Goal: Information Seeking & Learning: Compare options

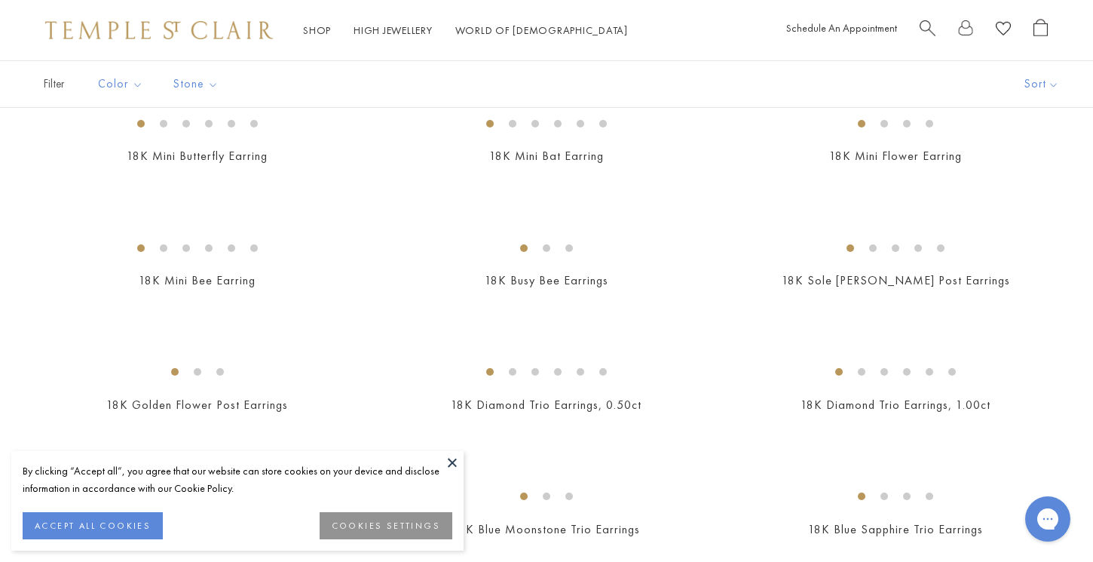
scroll to position [564, 0]
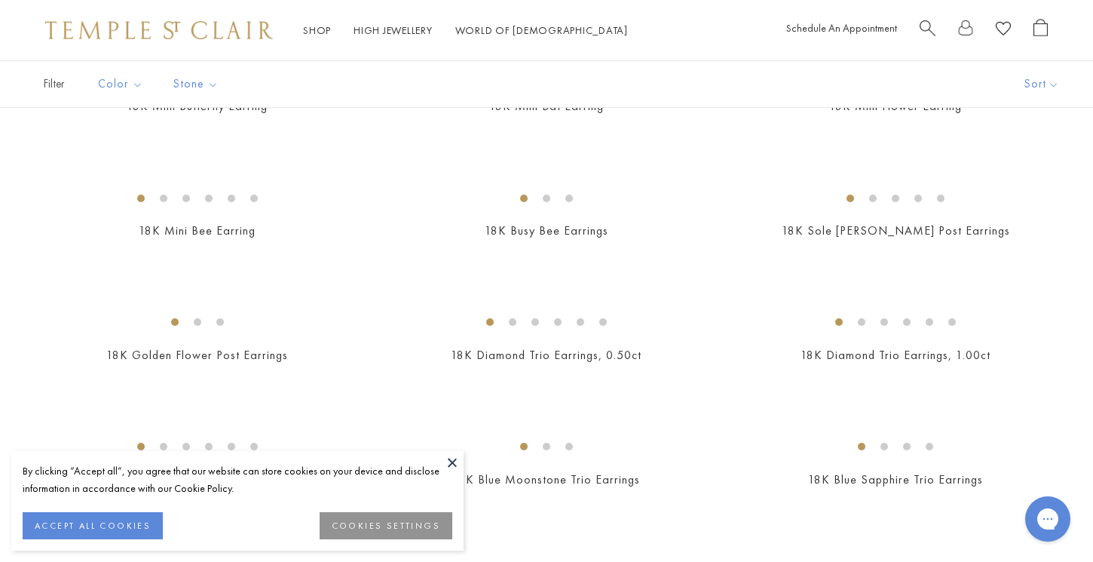
click at [283, 103] on div "Filter Sort Color Blue Gold Green Multicolored Orange Pink Purple Red Yellow" at bounding box center [546, 83] width 1093 height 47
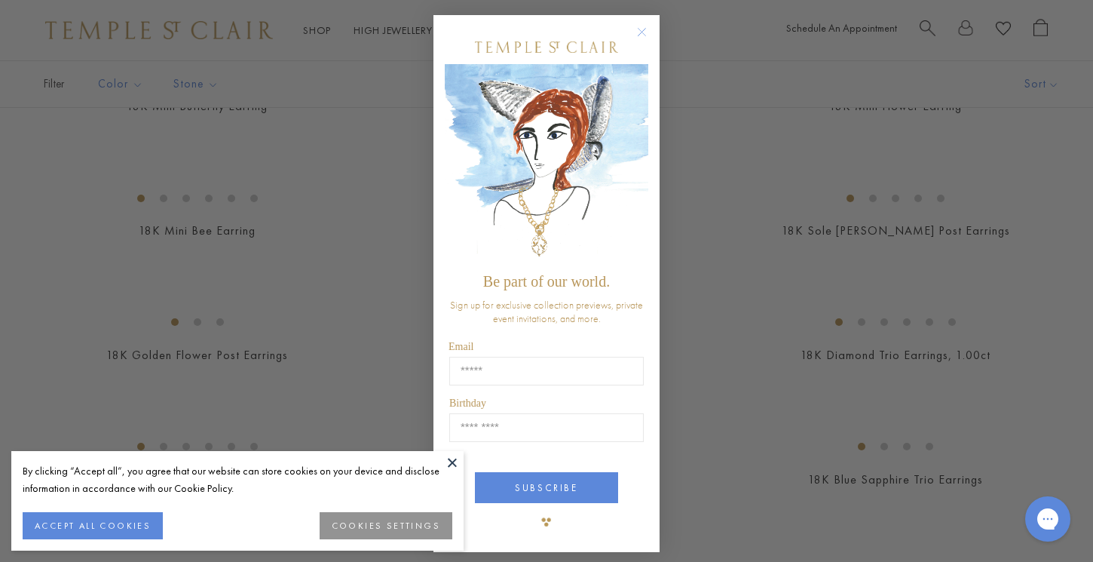
scroll to position [4, 0]
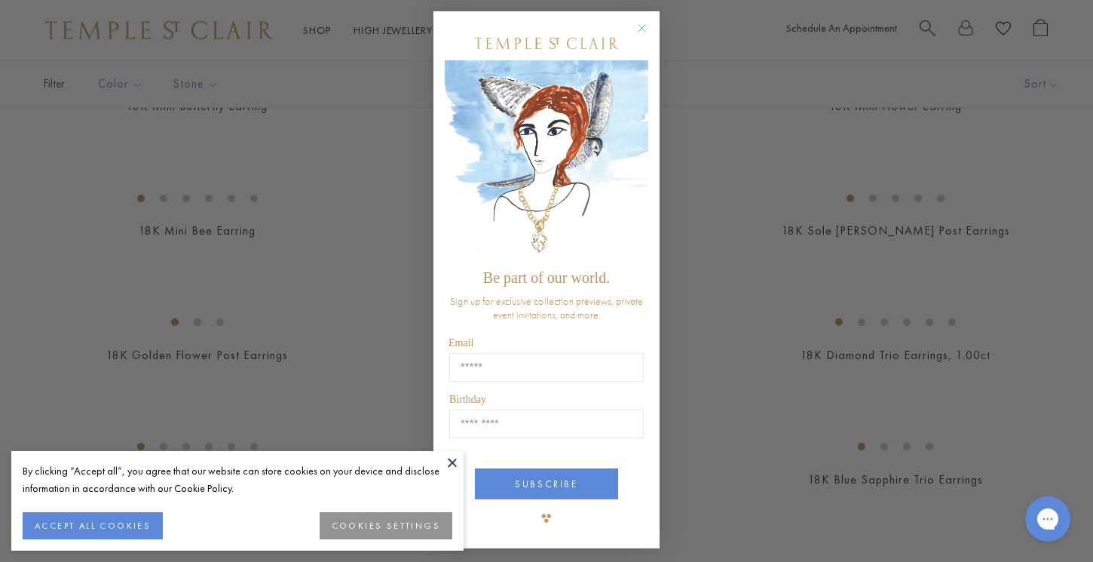
click at [646, 29] on circle "Close dialog" at bounding box center [642, 29] width 18 height 18
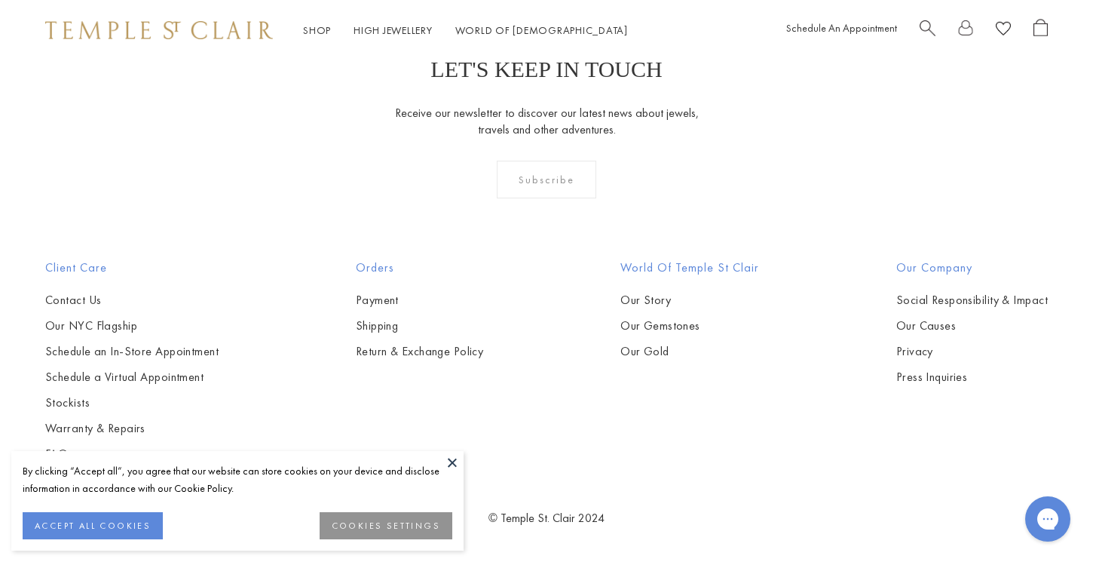
scroll to position [6702, 0]
click at [0, 0] on img at bounding box center [0, 0] width 0 height 0
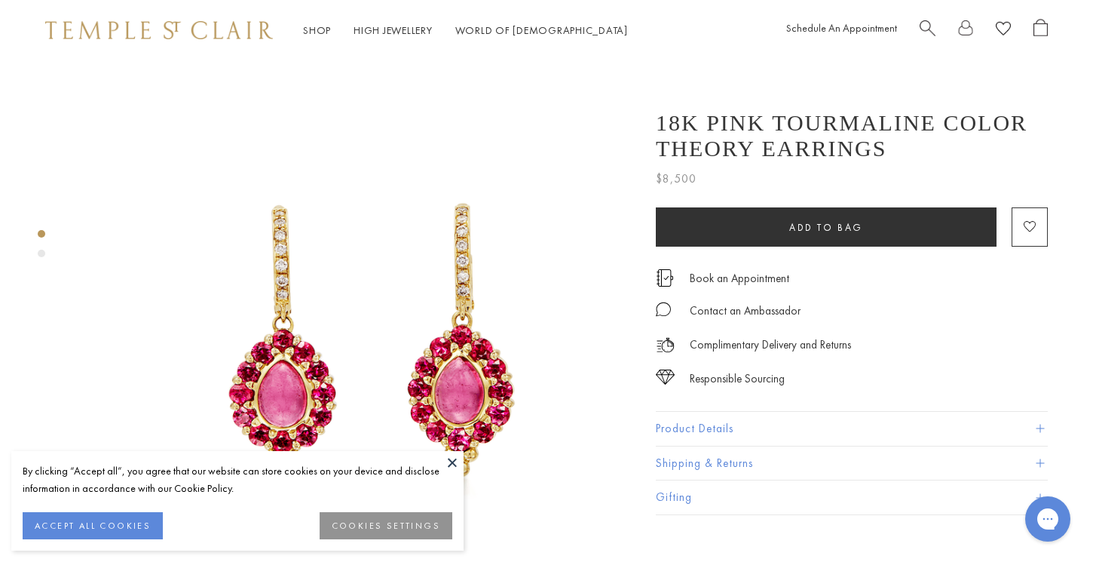
click at [452, 462] on button at bounding box center [452, 462] width 23 height 23
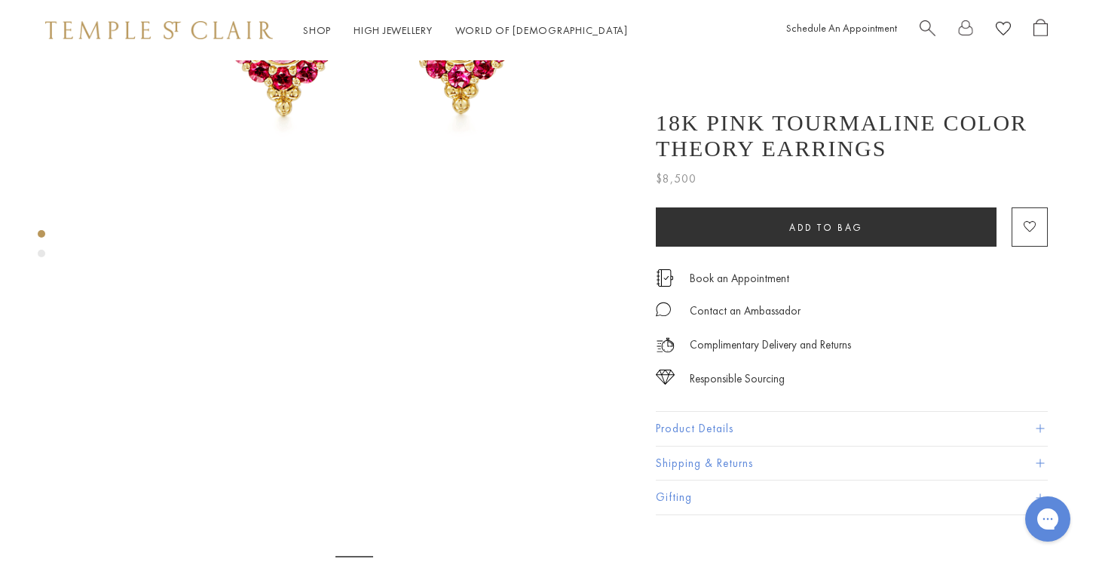
scroll to position [529, 0]
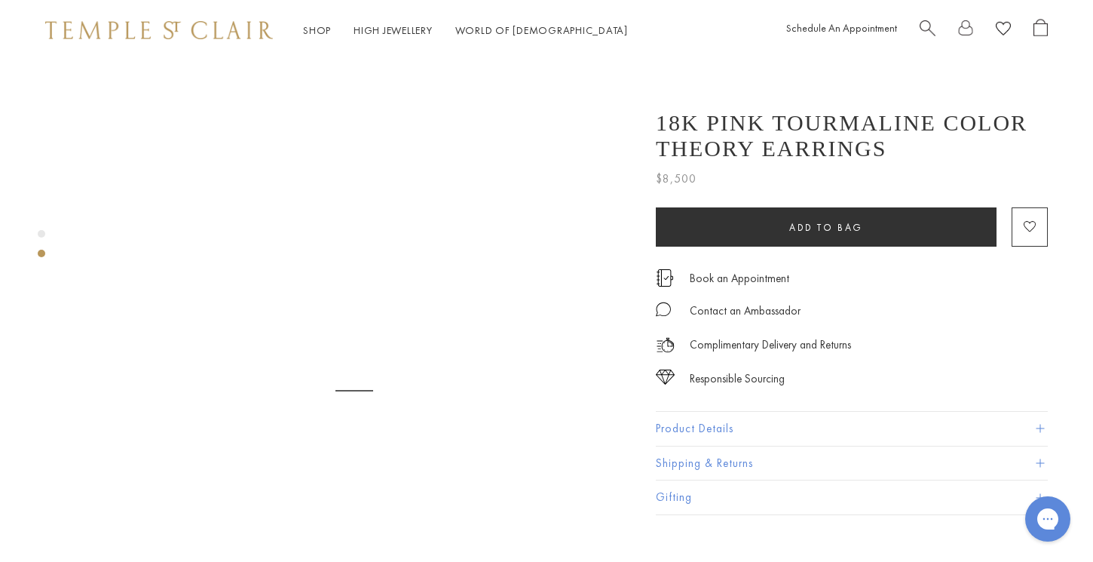
click at [446, 447] on img at bounding box center [354, 428] width 558 height 558
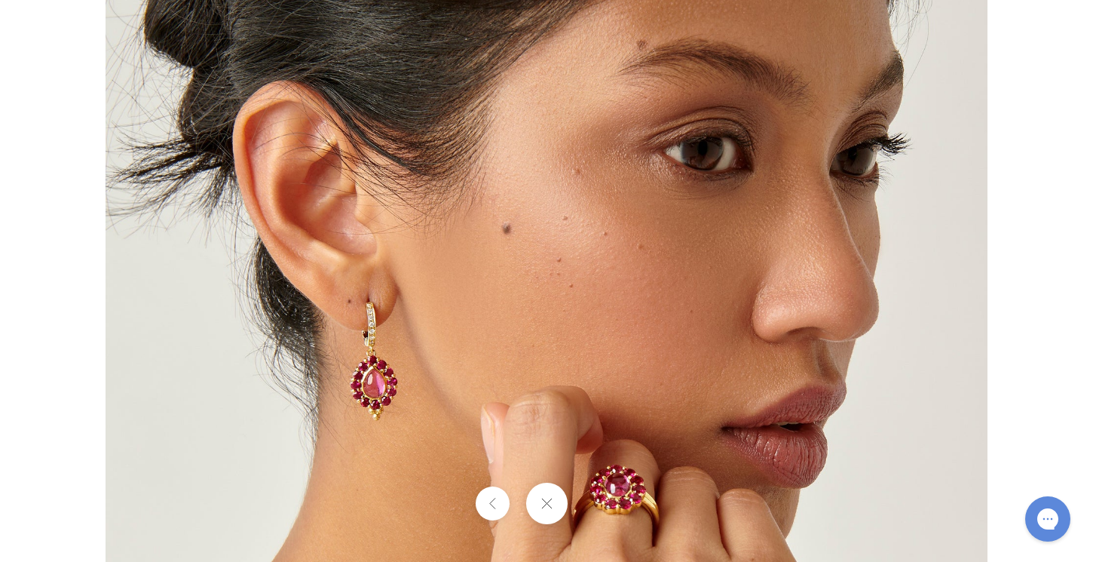
click at [443, 429] on img at bounding box center [547, 281] width 882 height 882
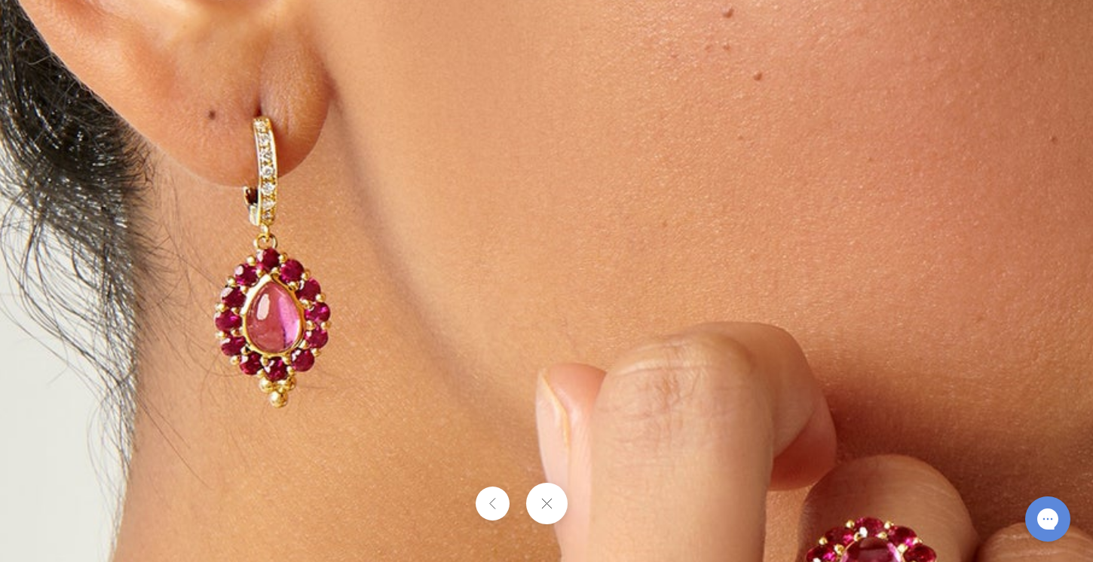
click at [327, 266] on img at bounding box center [697, 65] width 2171 height 2171
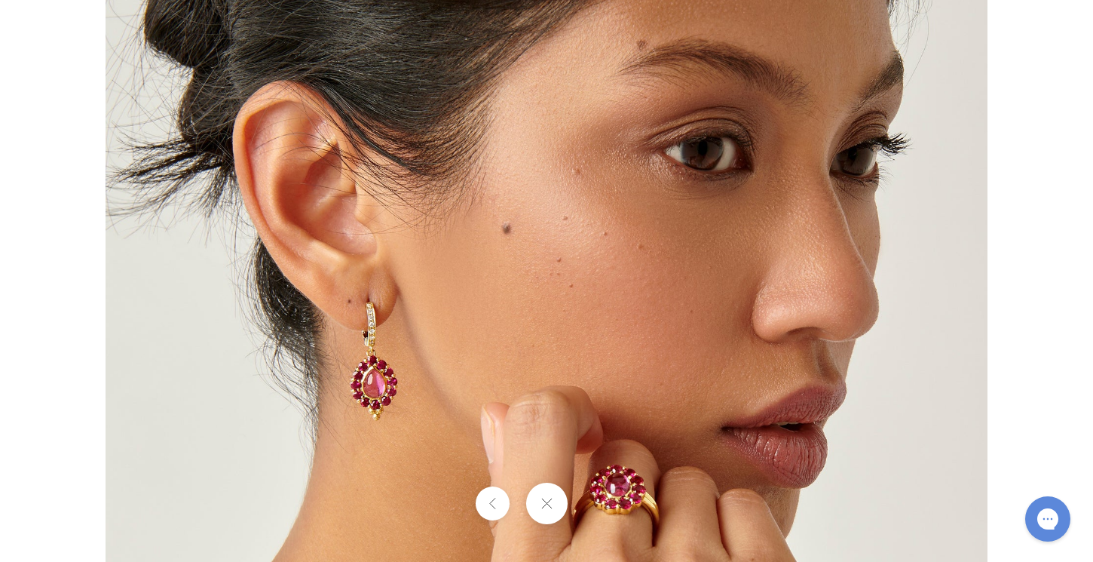
click at [1024, 95] on div at bounding box center [546, 281] width 1093 height 562
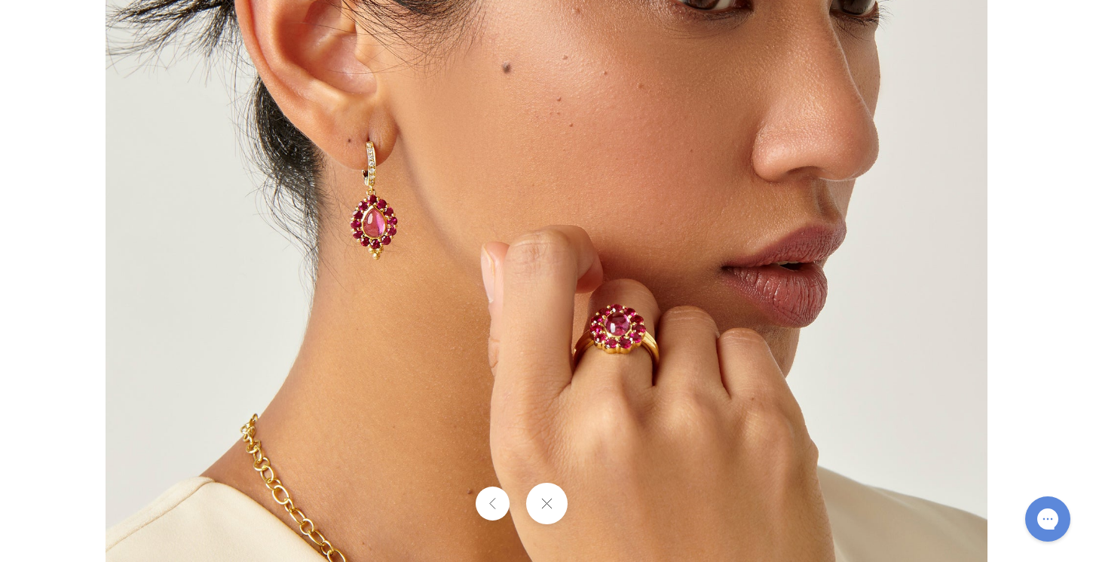
click at [550, 514] on button at bounding box center [545, 502] width 41 height 41
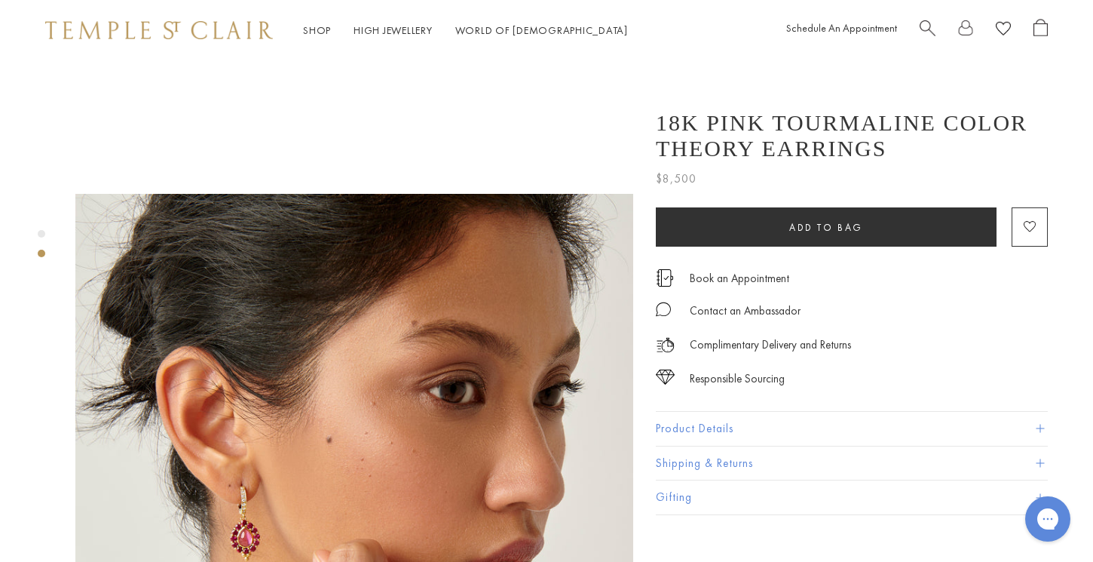
scroll to position [446, 0]
click at [42, 234] on div "Product gallery navigation" at bounding box center [42, 234] width 8 height 8
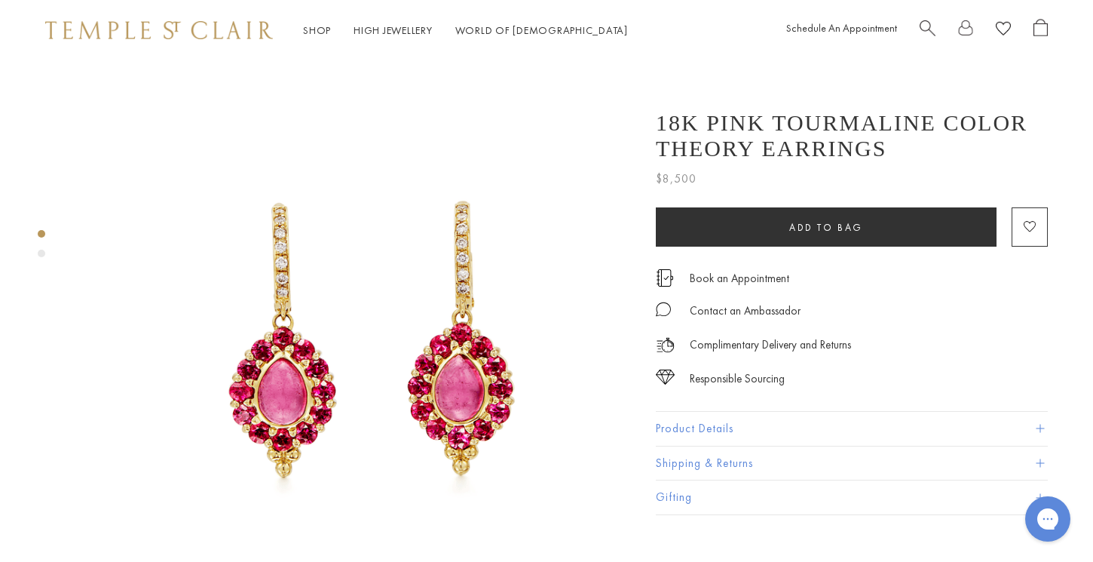
scroll to position [0, 0]
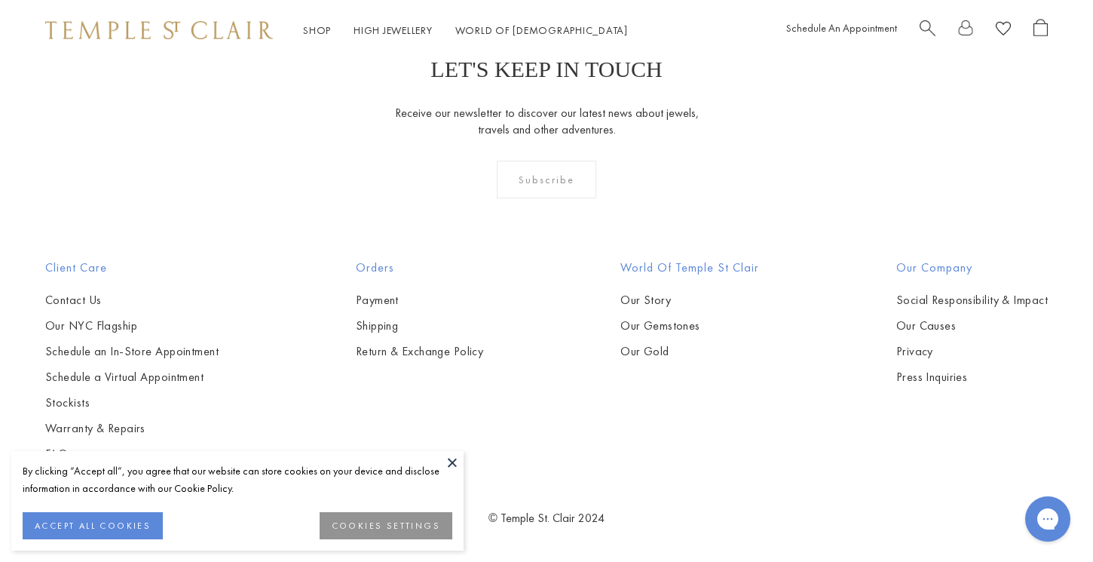
scroll to position [4660, 0]
click at [0, 0] on img at bounding box center [0, 0] width 0 height 0
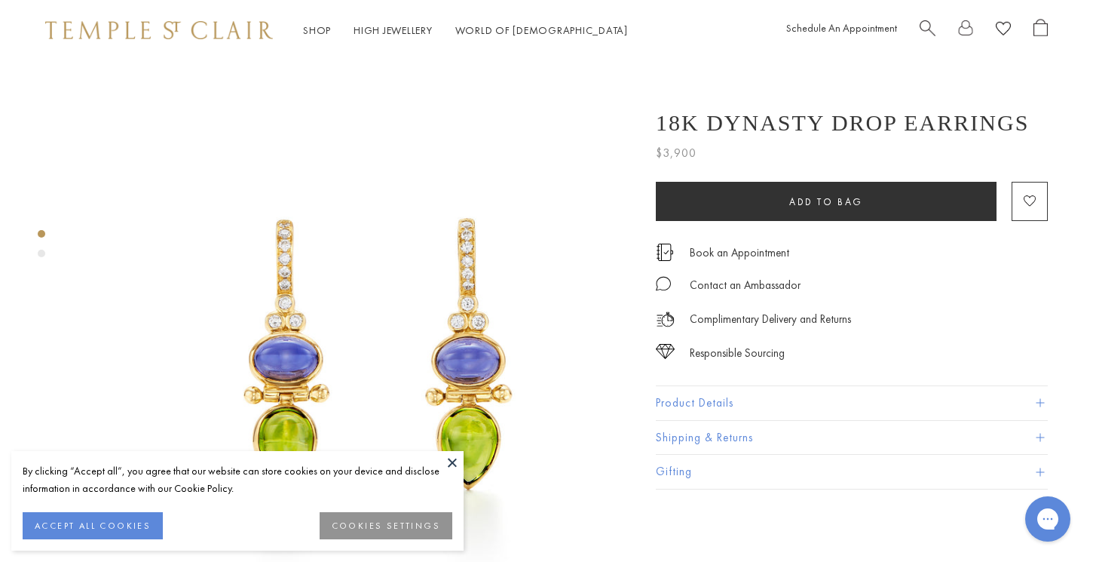
click at [449, 461] on button at bounding box center [452, 462] width 23 height 23
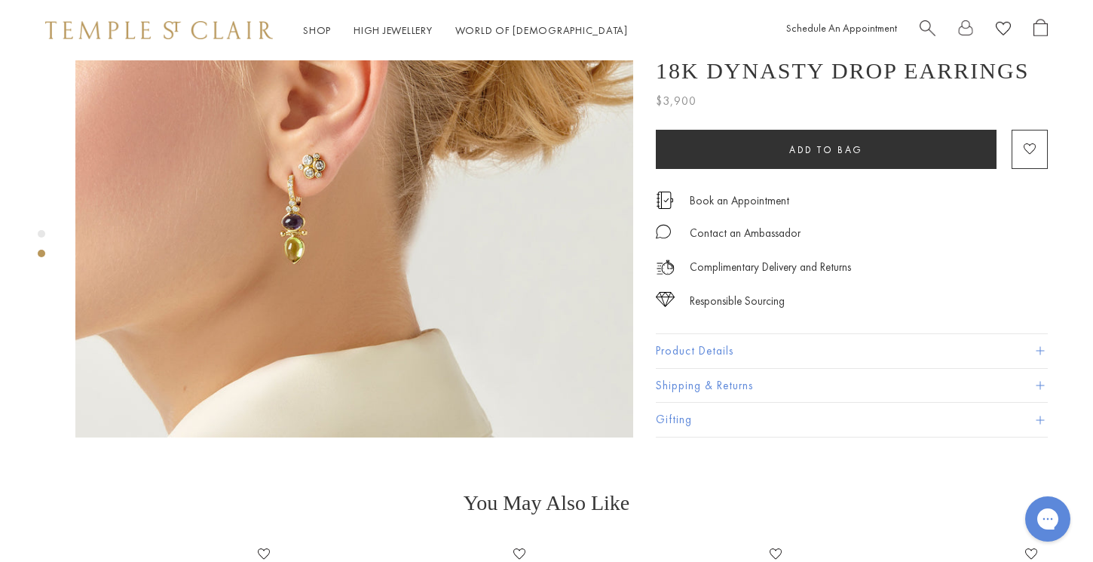
scroll to position [760, 0]
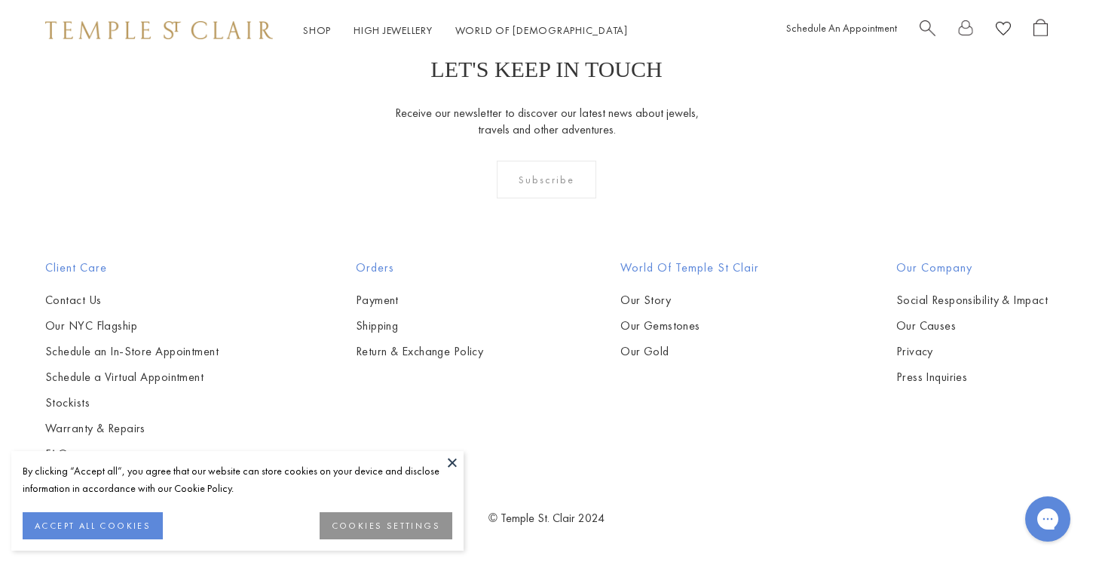
scroll to position [5461, 0]
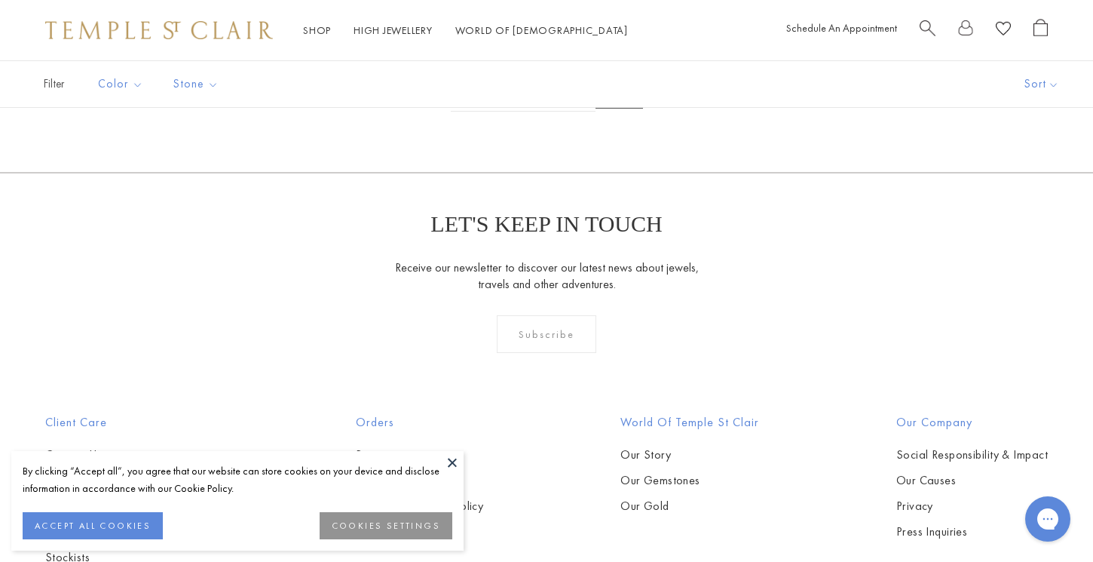
scroll to position [370, 0]
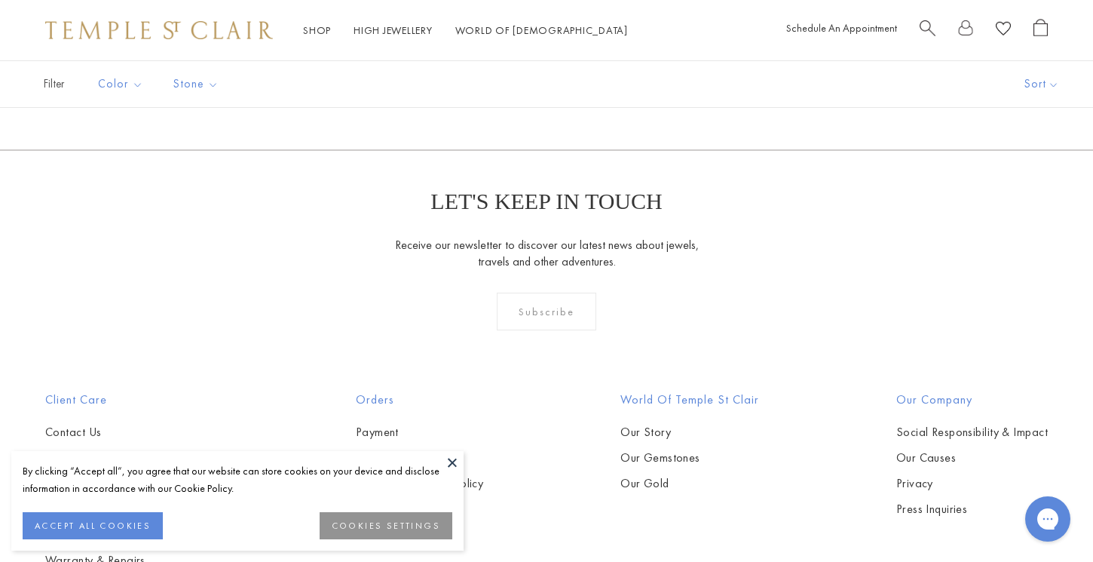
click at [519, 89] on link "1" at bounding box center [522, 67] width 49 height 41
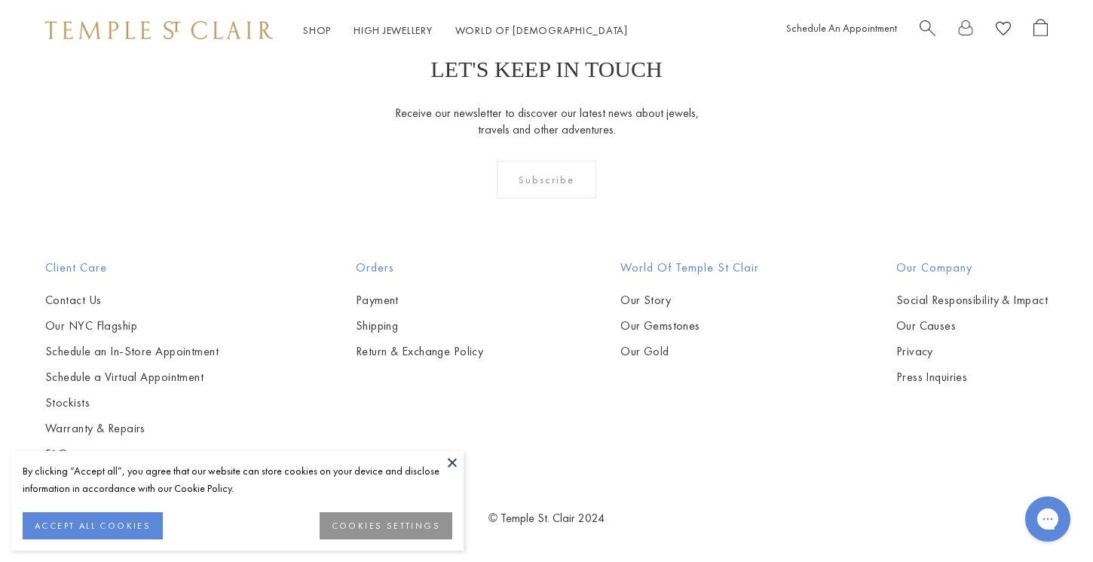
scroll to position [4252, 0]
click at [0, 0] on img at bounding box center [0, 0] width 0 height 0
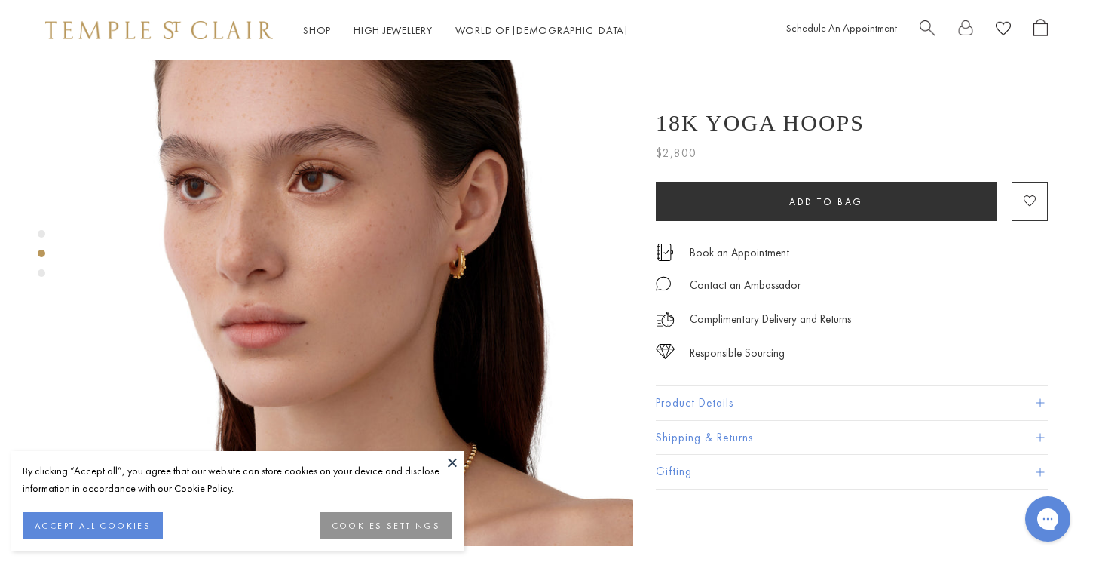
scroll to position [629, 0]
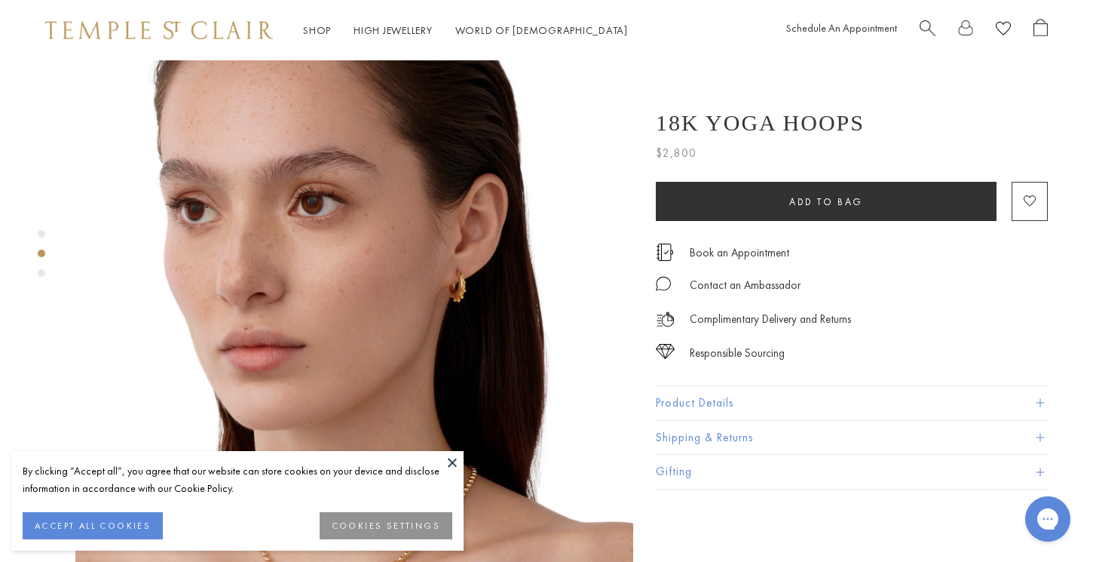
click at [152, 528] on button "ACCEPT ALL COOKIES" at bounding box center [93, 525] width 140 height 27
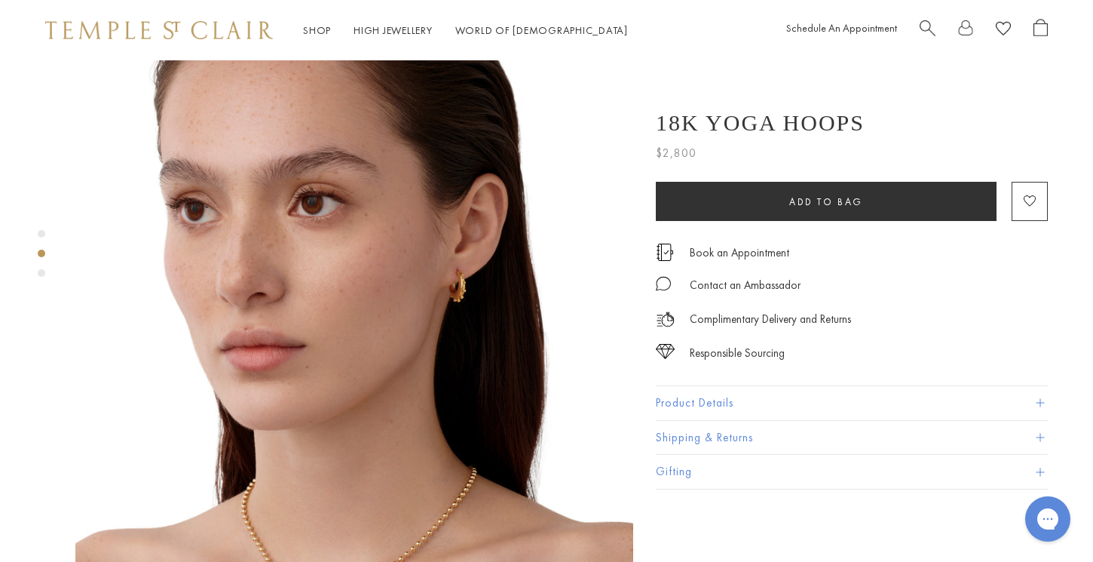
click at [40, 274] on div "Product gallery navigation" at bounding box center [42, 273] width 8 height 8
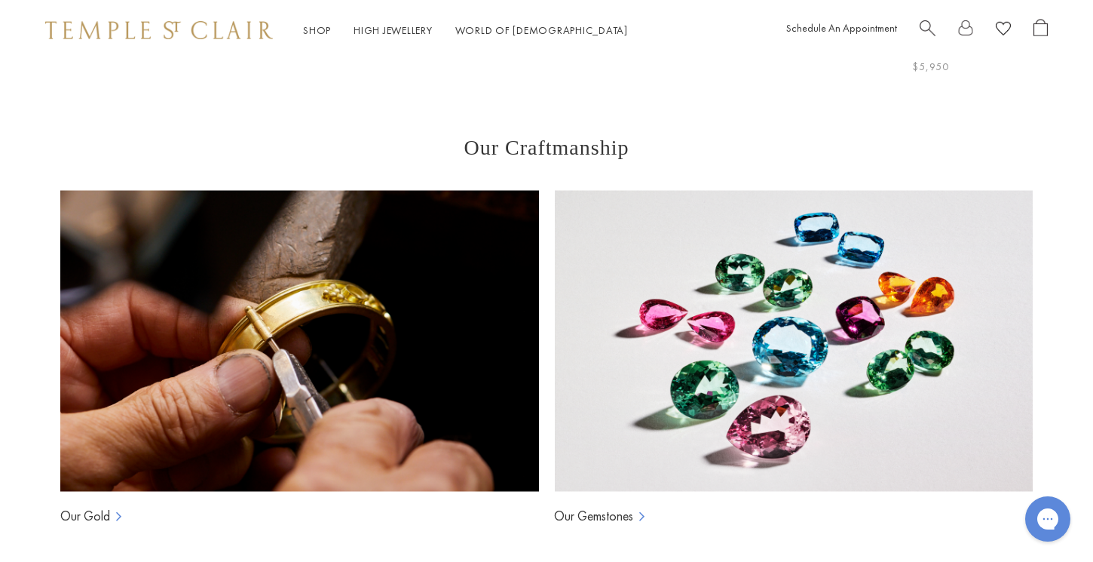
scroll to position [2137, 0]
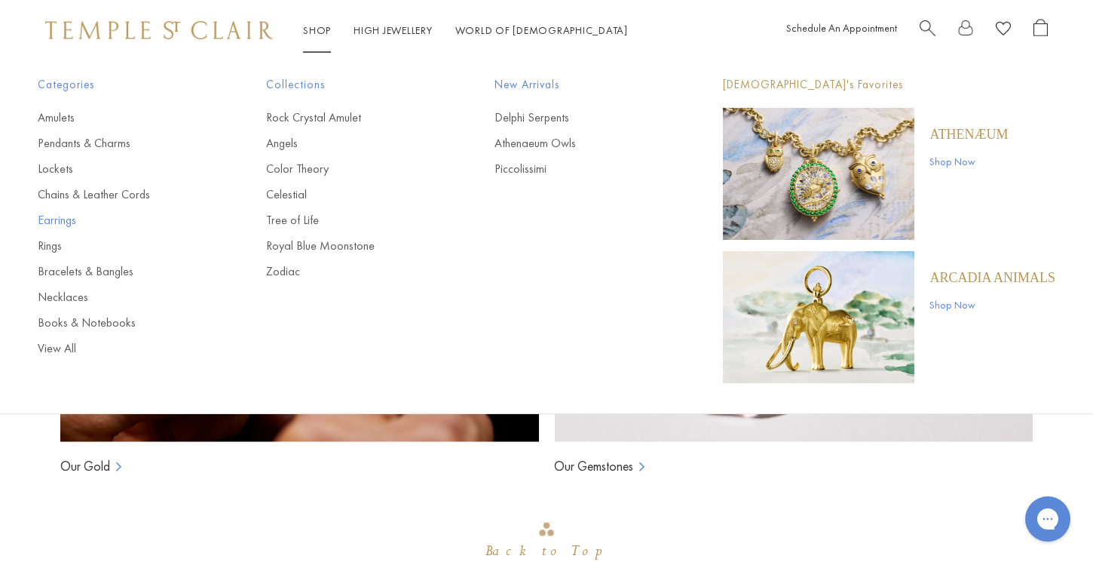
click at [65, 221] on link "Earrings" at bounding box center [122, 220] width 168 height 17
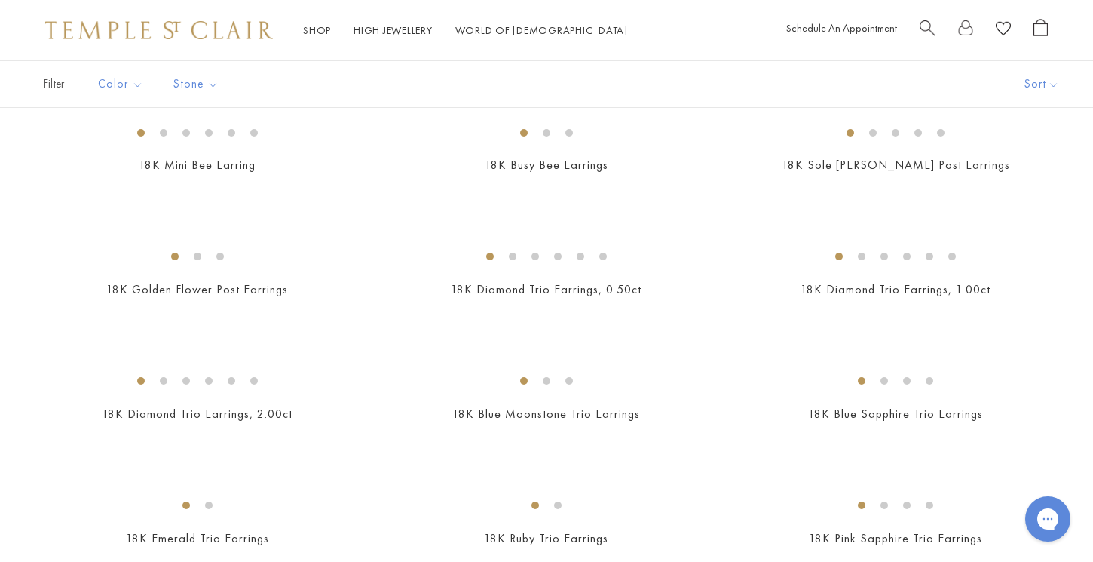
scroll to position [650, 0]
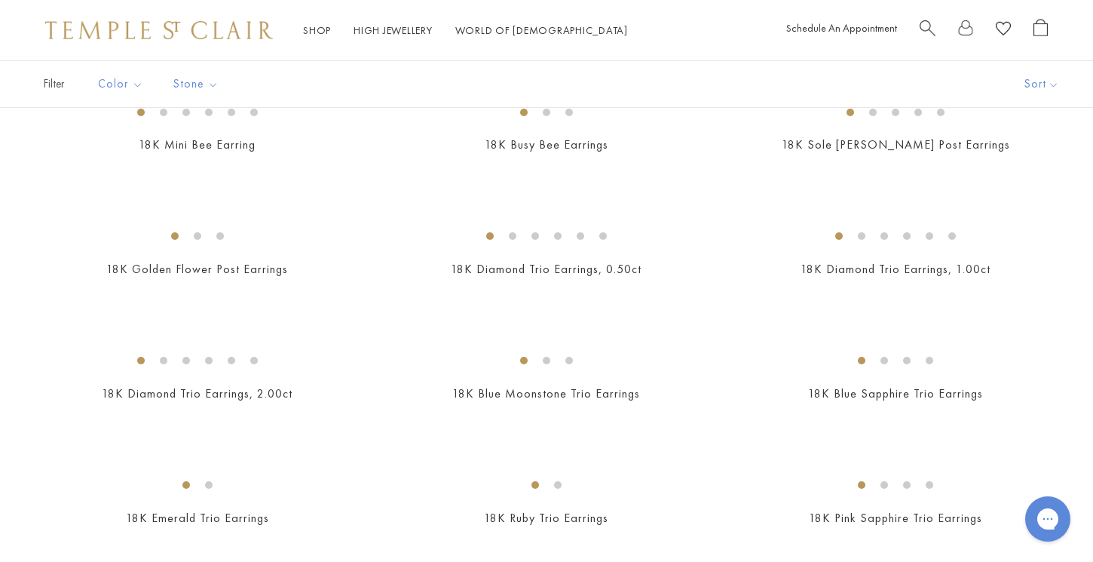
click at [0, 0] on img at bounding box center [0, 0] width 0 height 0
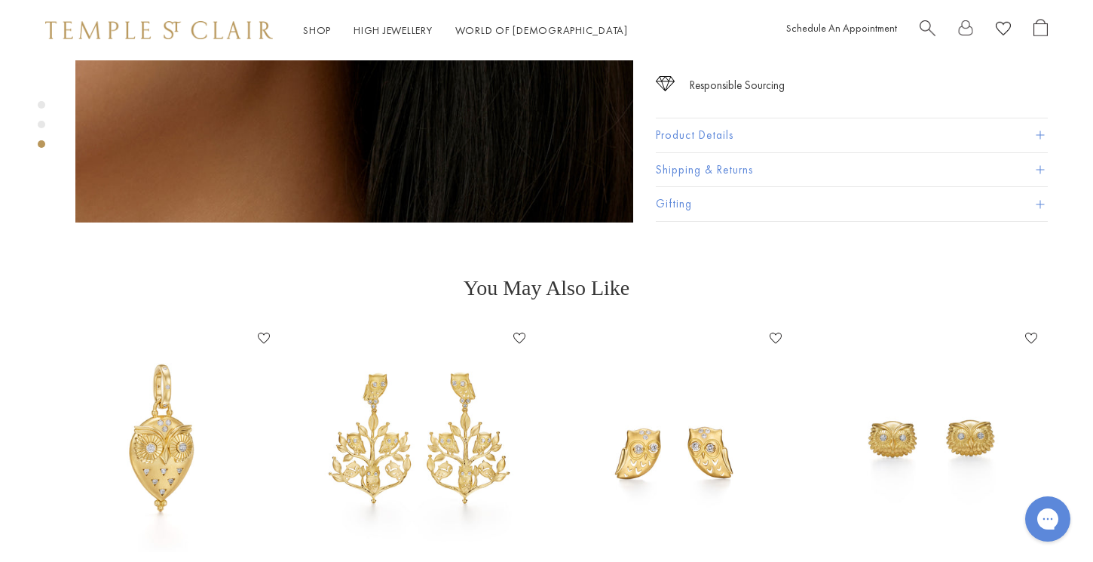
scroll to position [1561, 0]
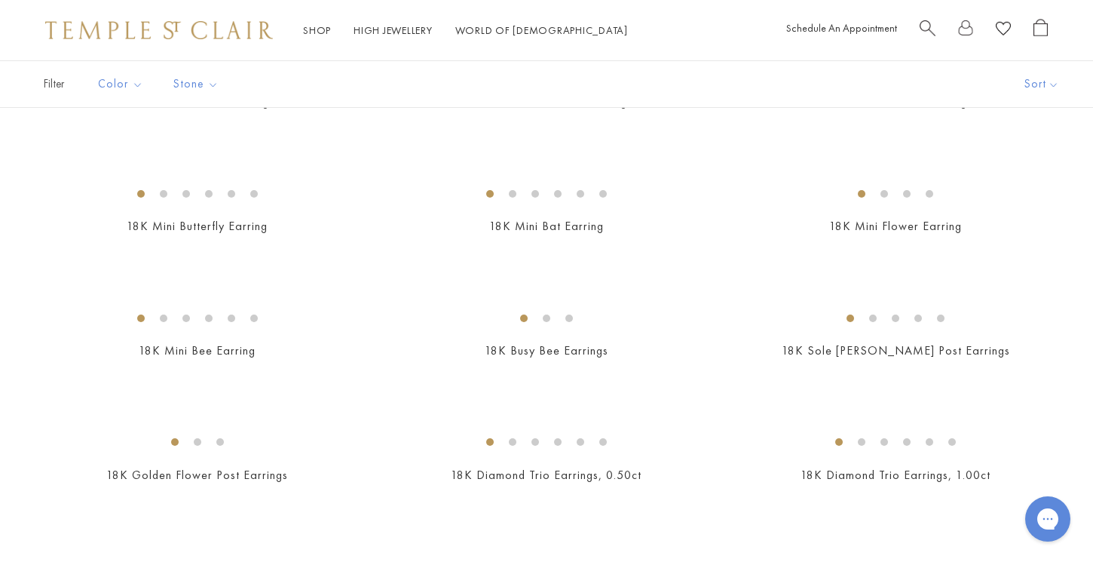
scroll to position [473, 0]
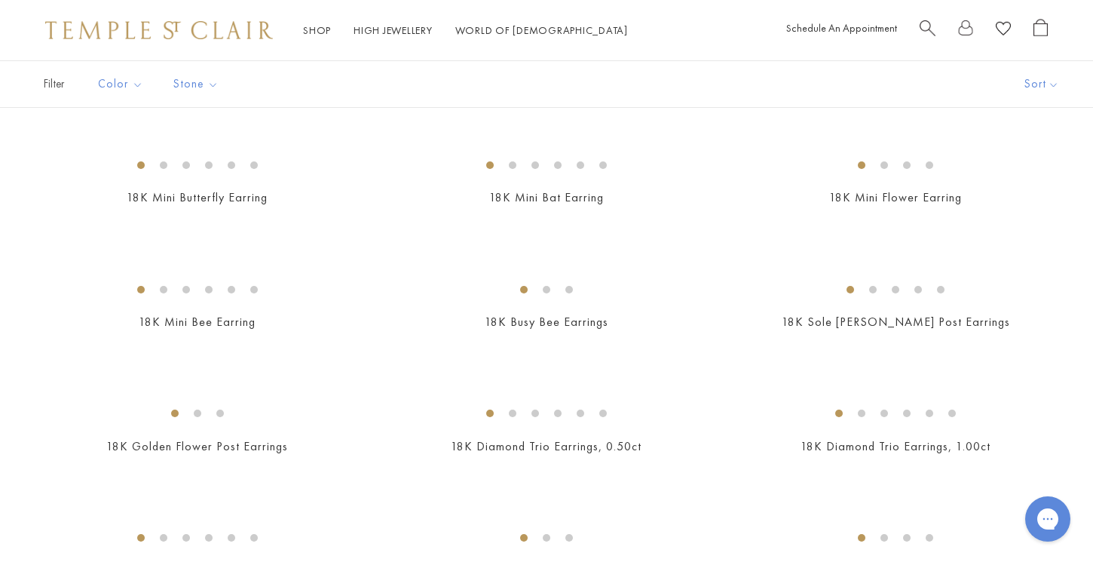
click at [0, 0] on img at bounding box center [0, 0] width 0 height 0
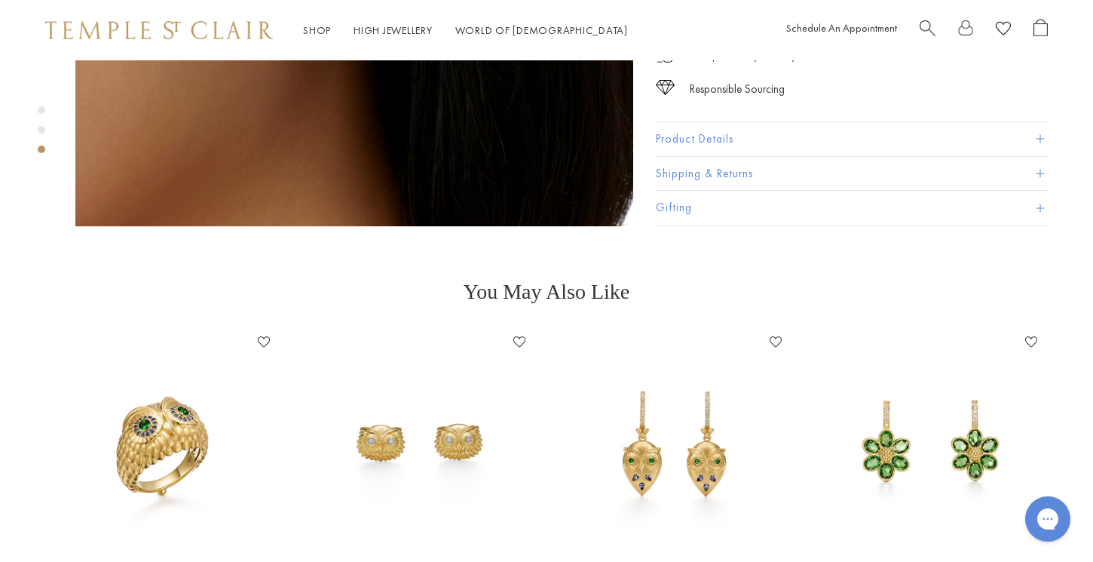
scroll to position [1554, 0]
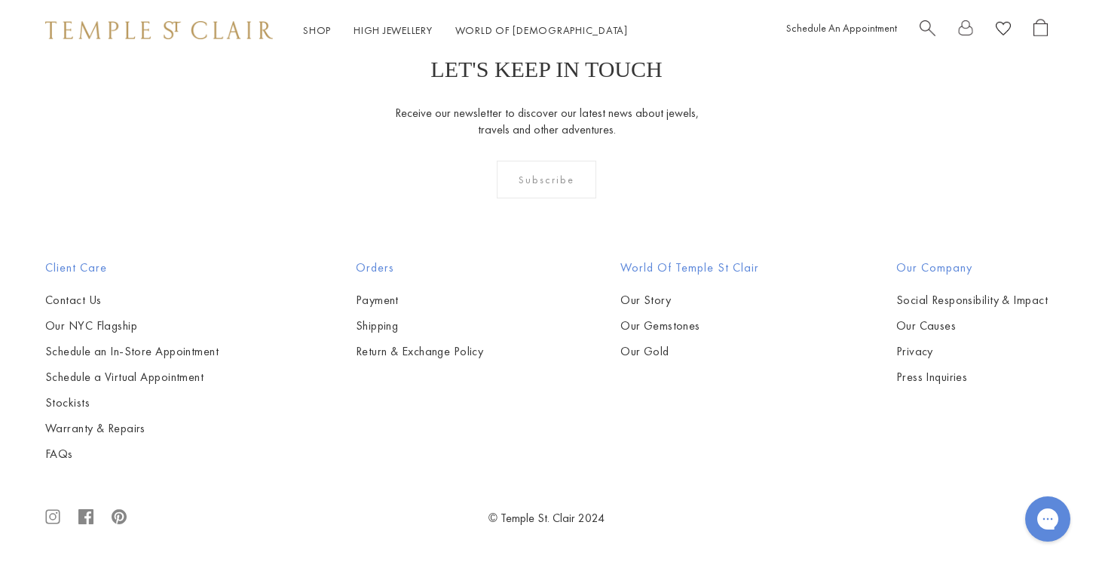
scroll to position [5652, 0]
click at [0, 0] on img at bounding box center [0, 0] width 0 height 0
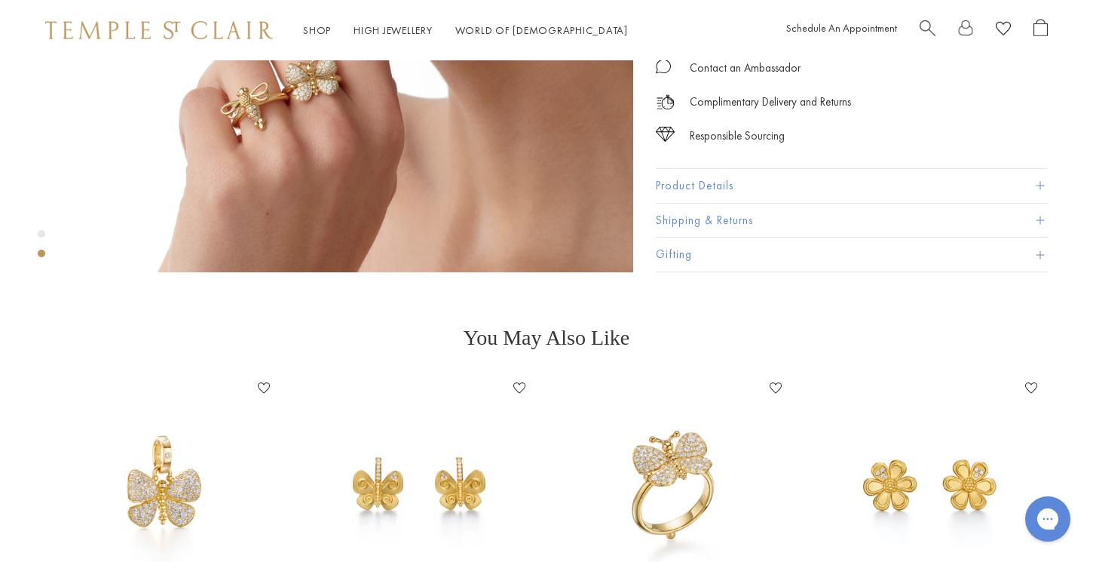
scroll to position [957, 0]
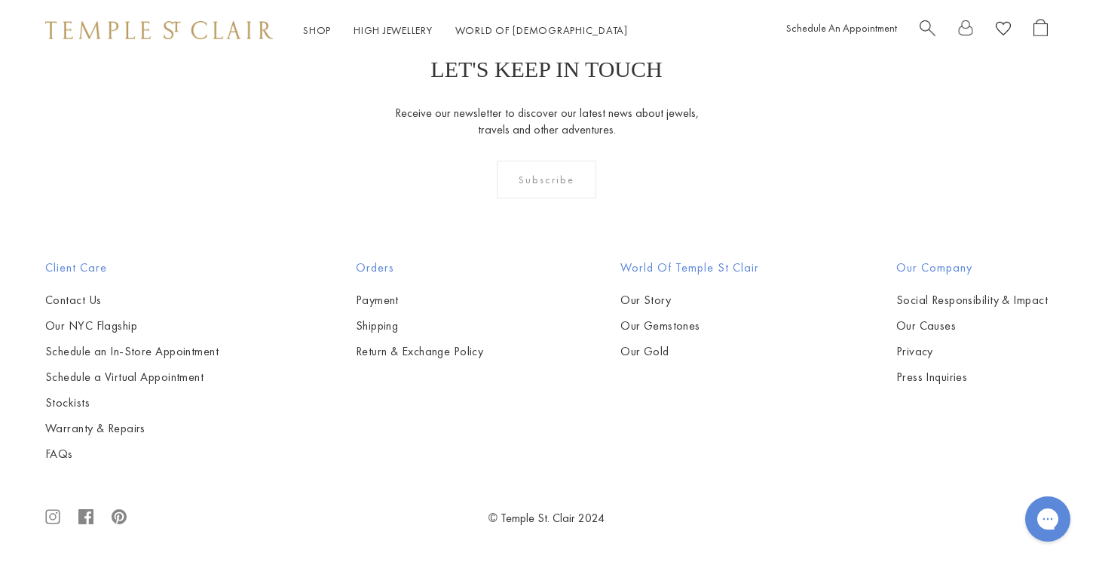
scroll to position [6765, 0]
click at [0, 0] on img at bounding box center [0, 0] width 0 height 0
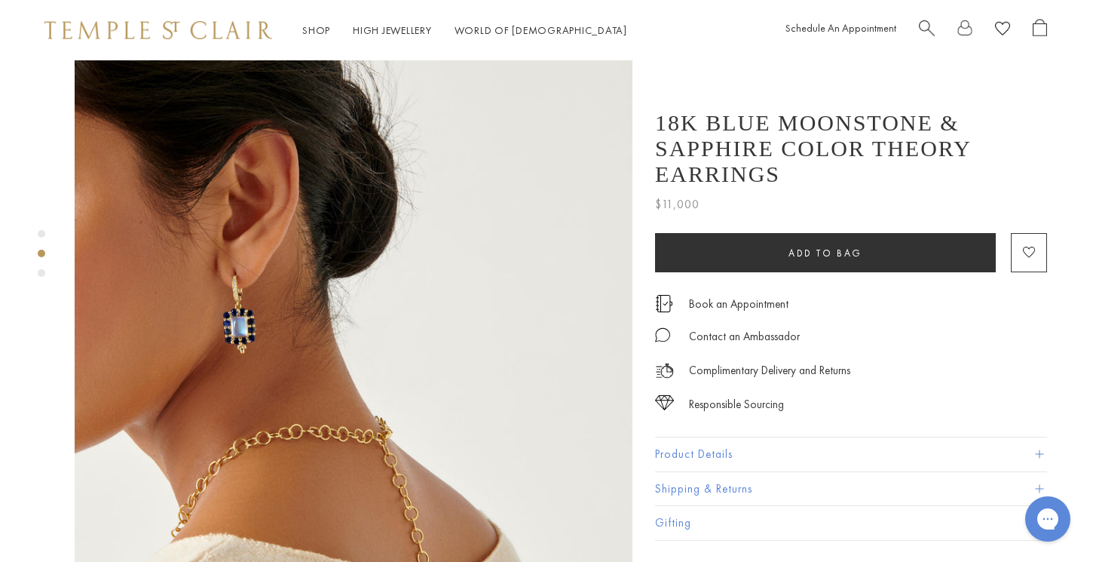
scroll to position [616, 1]
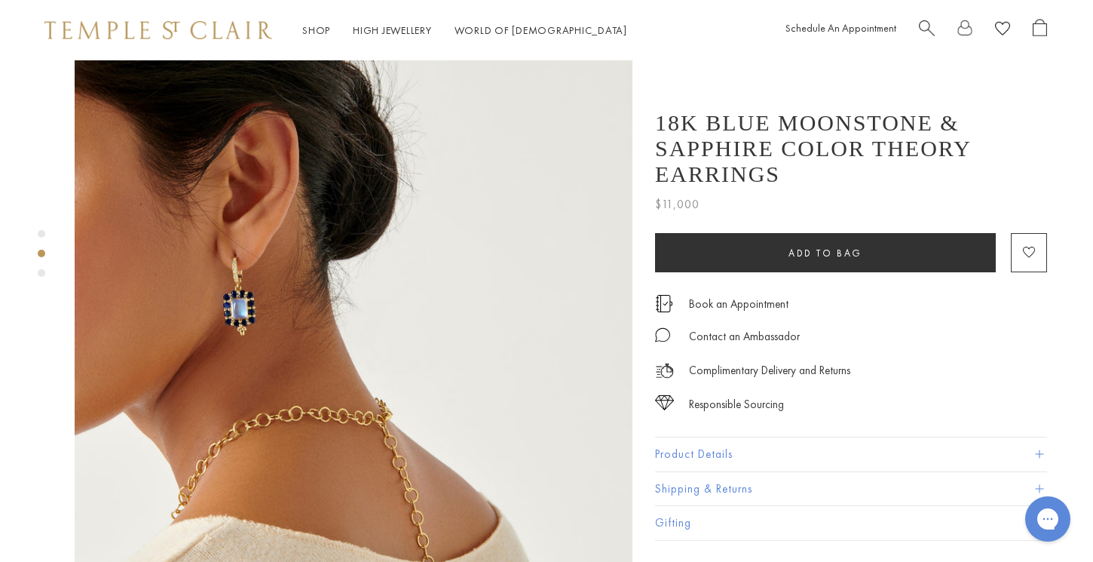
click at [248, 218] on img at bounding box center [354, 304] width 558 height 558
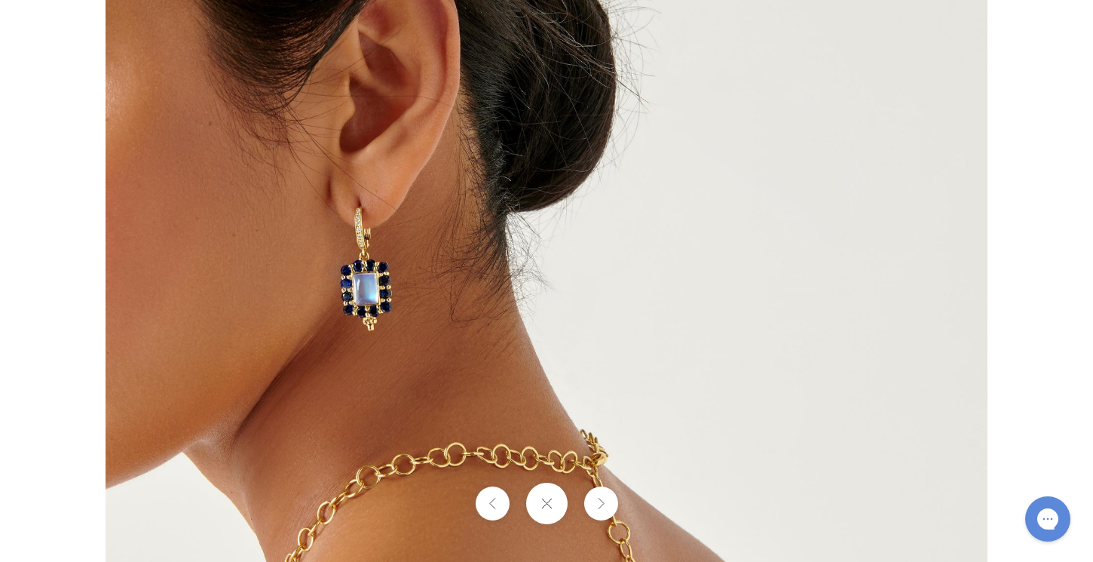
click at [412, 282] on img at bounding box center [547, 281] width 882 height 882
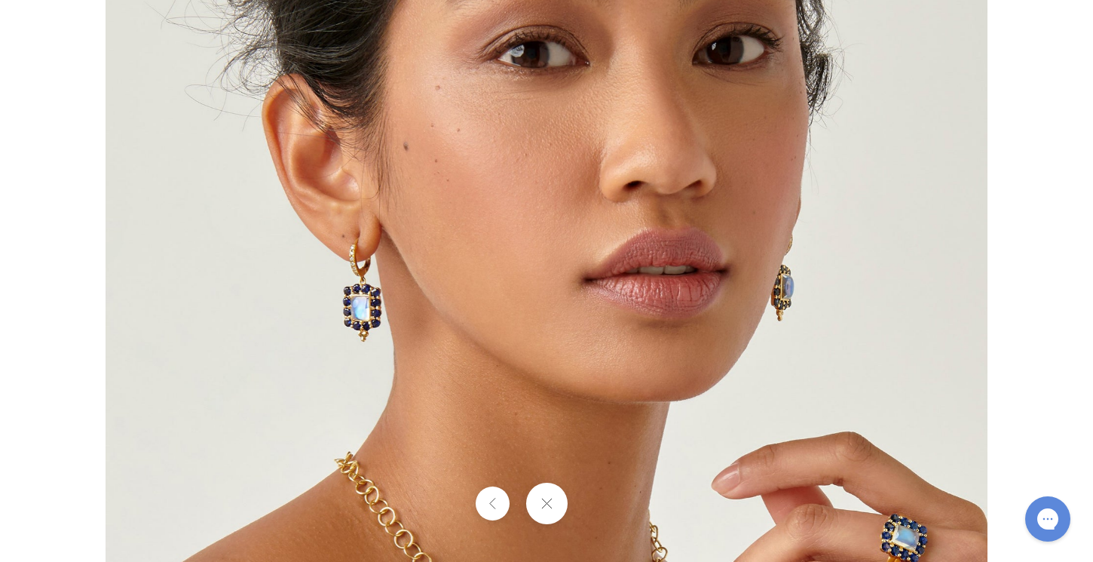
click at [598, 499] on div at bounding box center [546, 502] width 1093 height 41
click at [1032, 63] on div at bounding box center [964, 281] width 1717 height 882
click at [556, 507] on button at bounding box center [545, 502] width 41 height 41
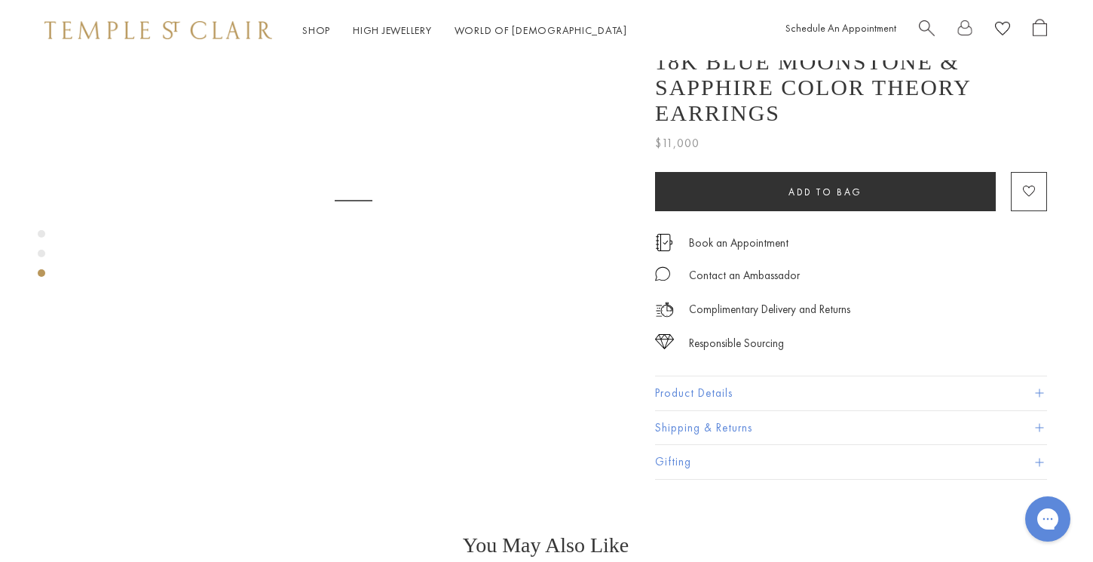
scroll to position [1413, 1]
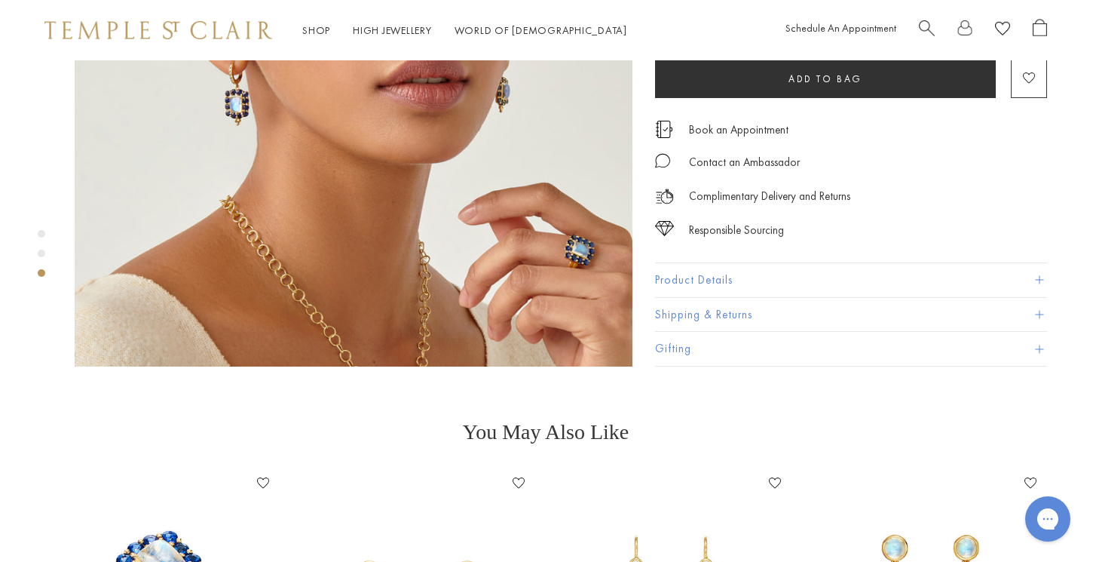
click at [690, 263] on button "Product Details" at bounding box center [851, 280] width 392 height 34
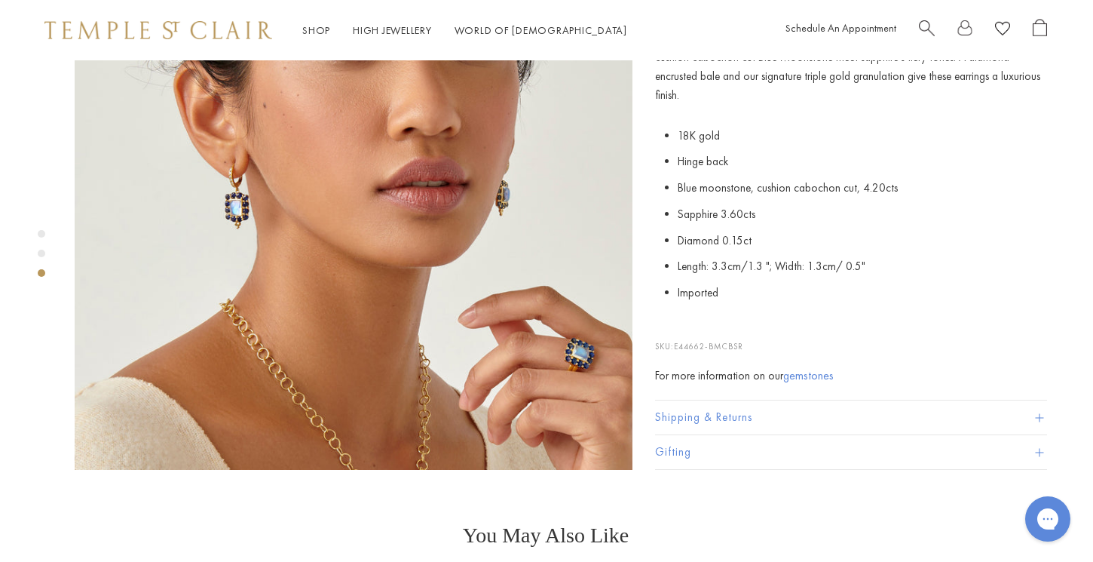
scroll to position [1309, 1]
click at [268, 170] on img at bounding box center [354, 192] width 558 height 558
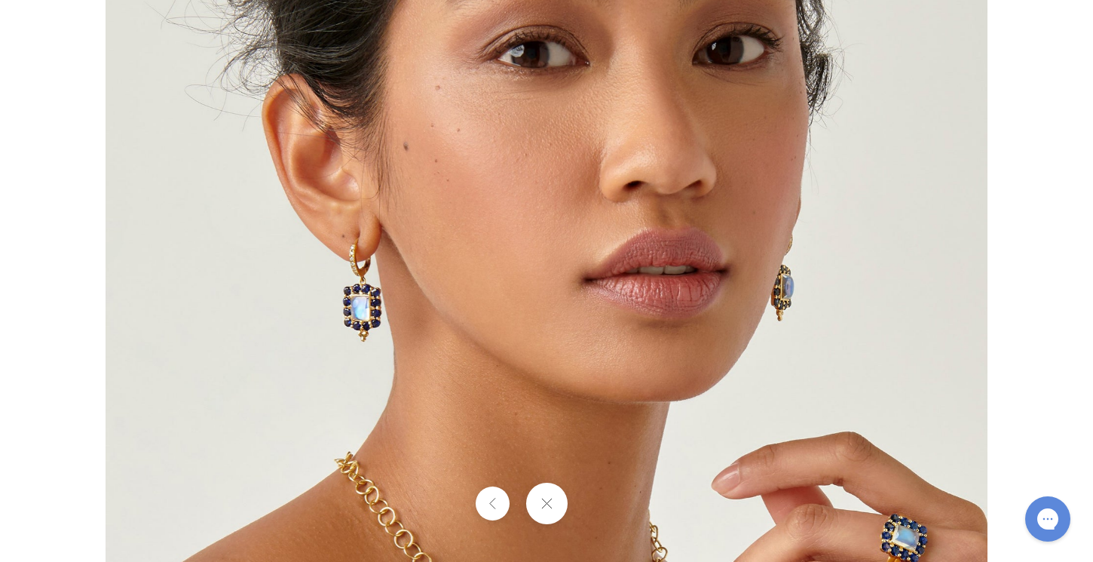
click at [319, 287] on img at bounding box center [547, 281] width 882 height 882
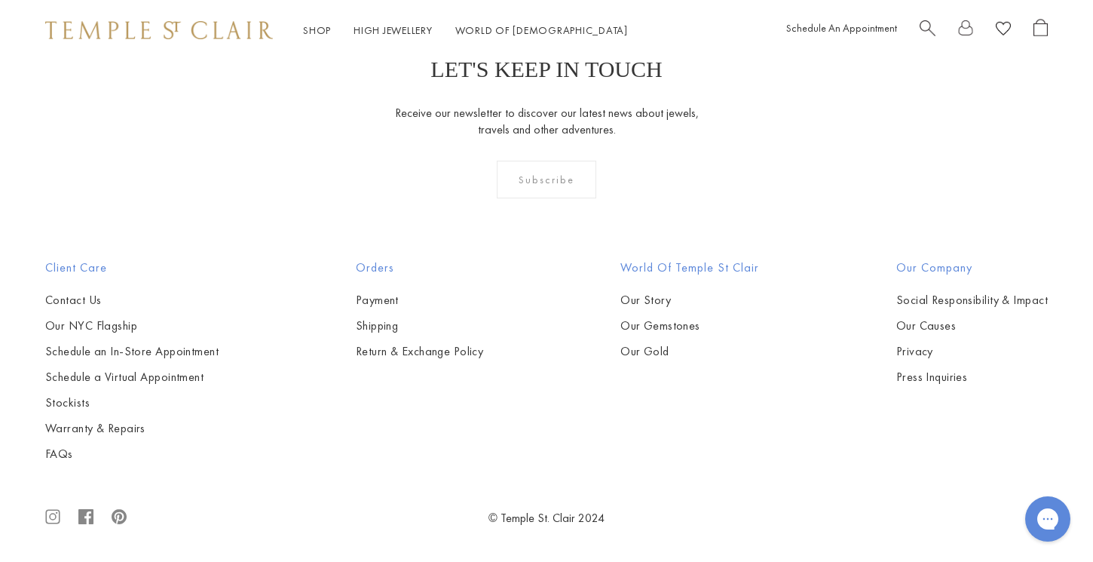
scroll to position [2611, 0]
click at [0, 0] on img at bounding box center [0, 0] width 0 height 0
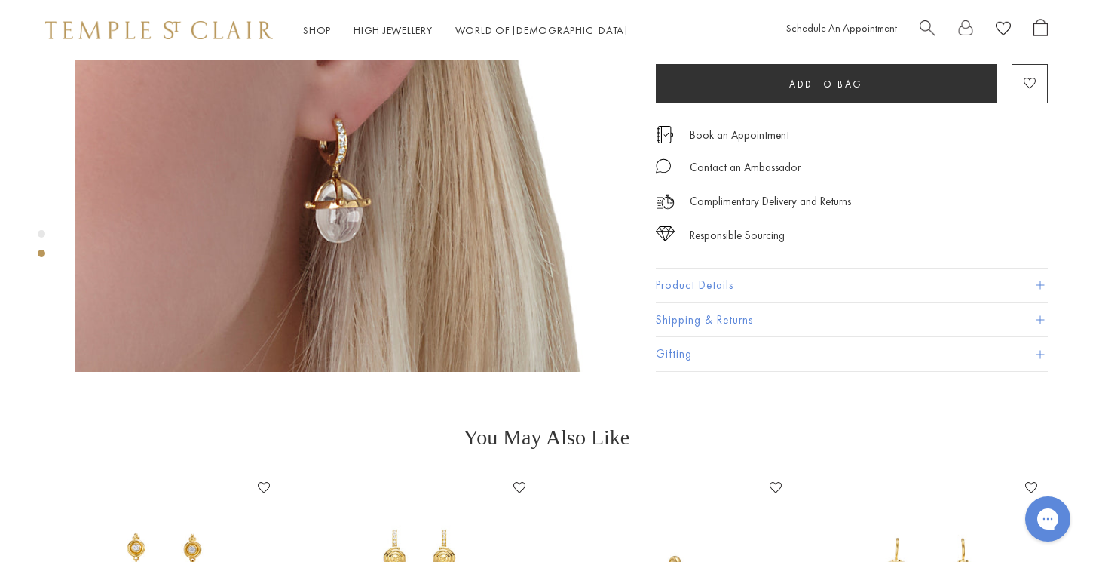
scroll to position [787, 0]
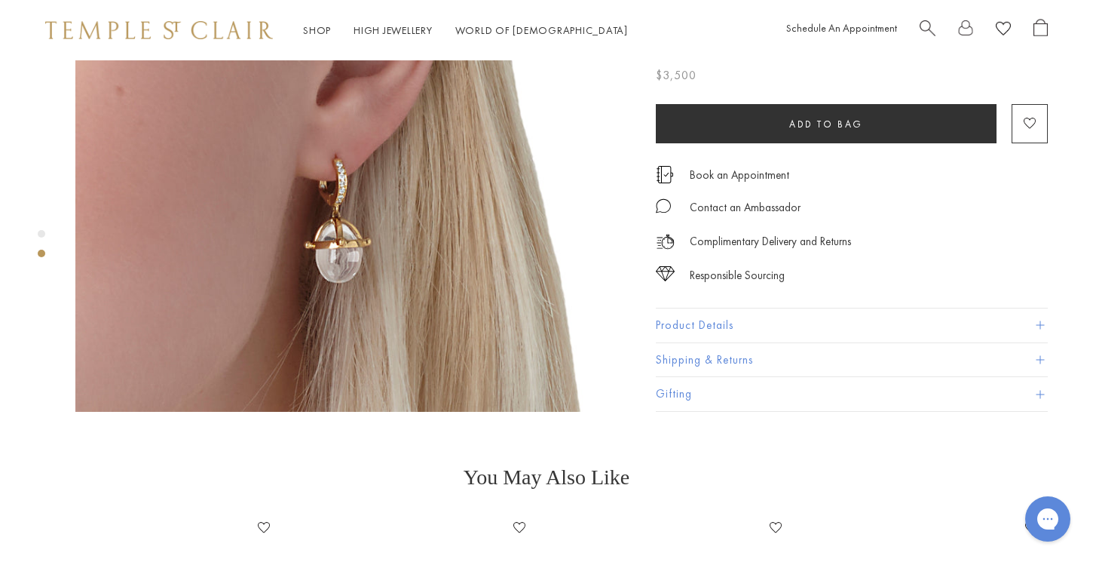
click at [363, 153] on img at bounding box center [354, 133] width 558 height 558
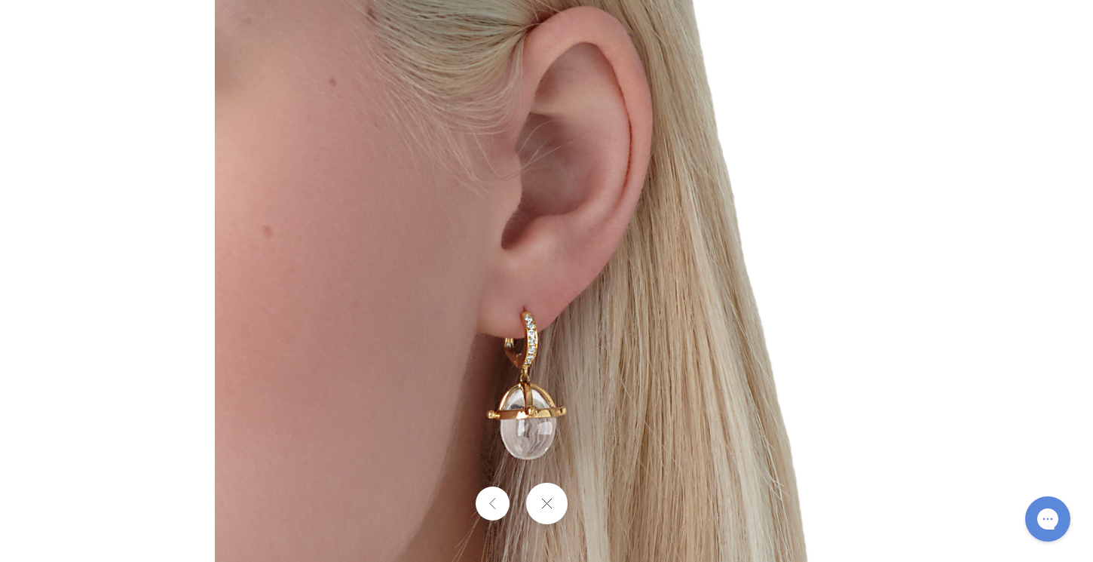
click at [538, 308] on img at bounding box center [546, 280] width 663 height 663
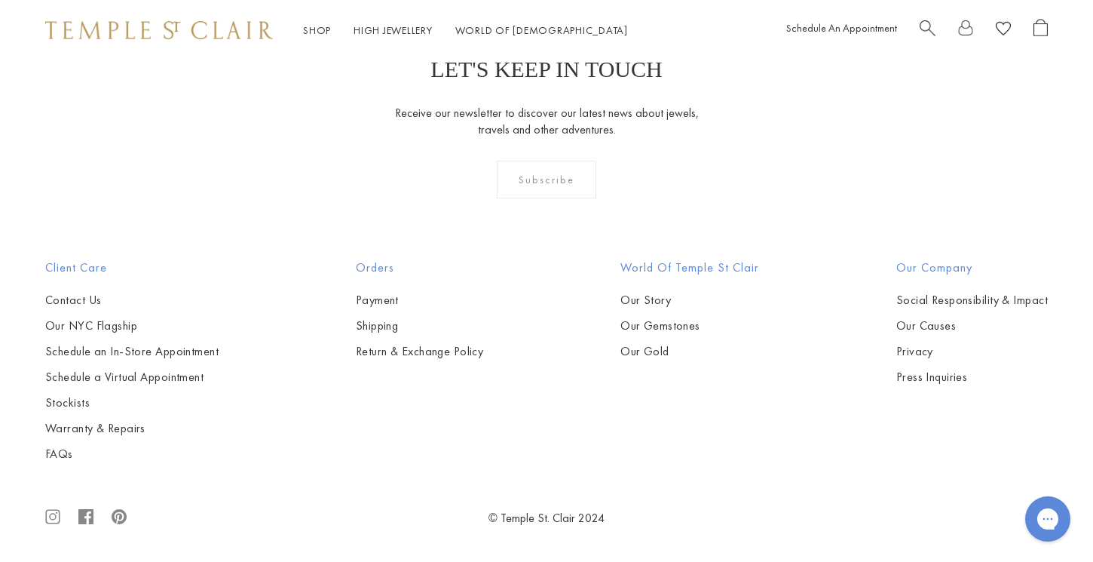
scroll to position [3810, 0]
click at [0, 0] on img at bounding box center [0, 0] width 0 height 0
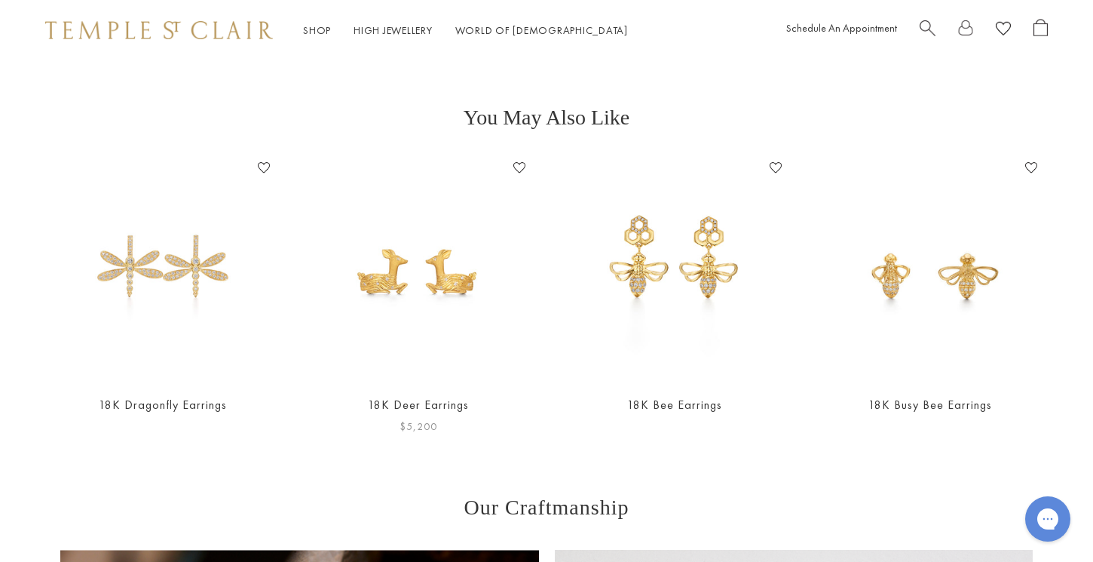
scroll to position [1147, 1]
click at [202, 274] on img at bounding box center [162, 268] width 226 height 226
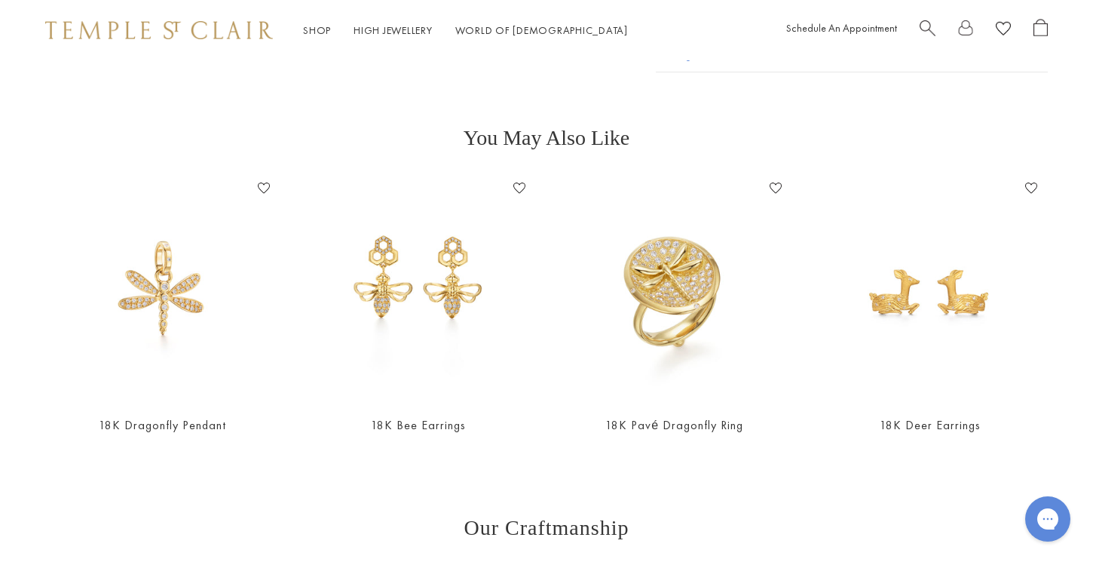
scroll to position [588, 0]
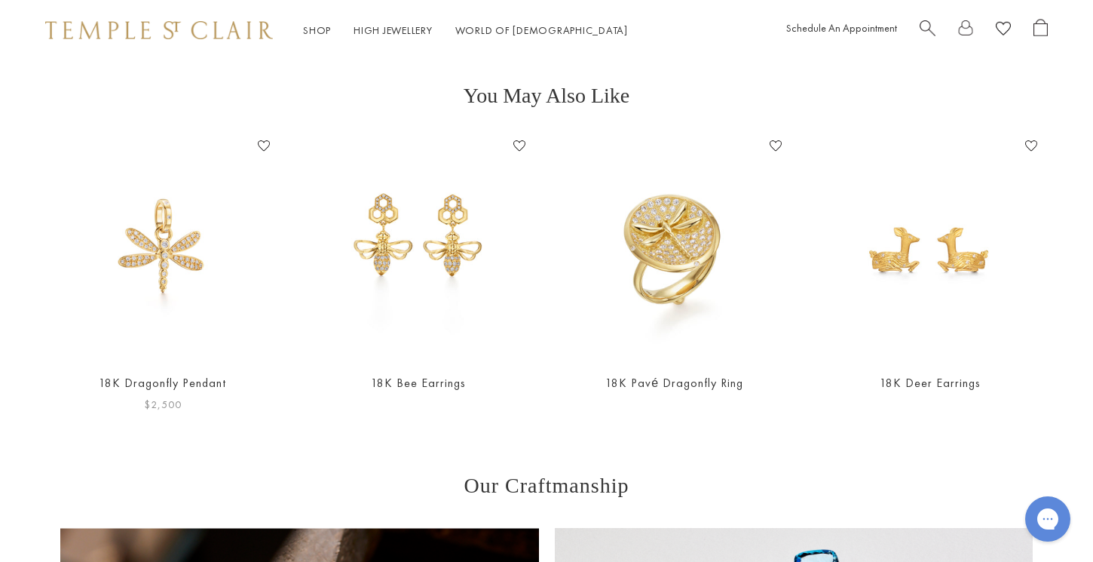
click at [179, 247] on img at bounding box center [163, 247] width 226 height 226
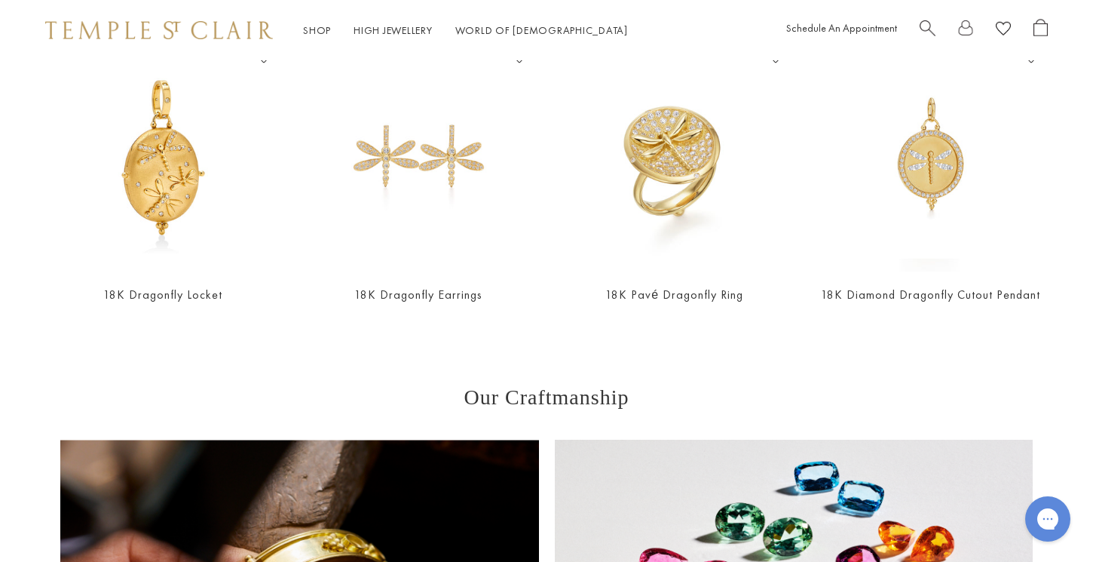
scroll to position [677, 0]
click at [502, 170] on img at bounding box center [419, 158] width 226 height 226
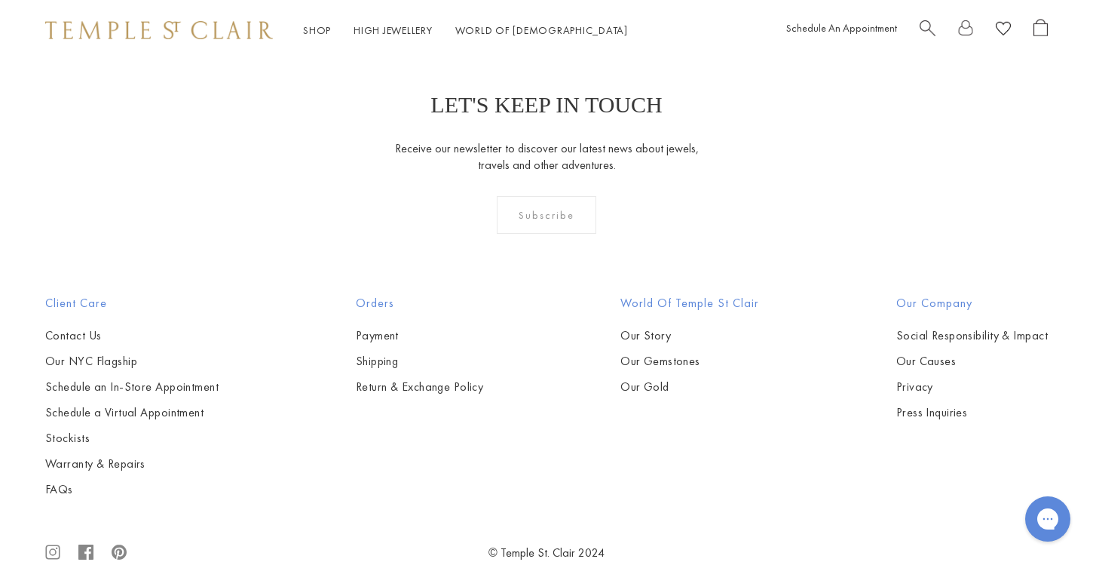
scroll to position [1534, 0]
